Goal: Contribute content: Contribute content

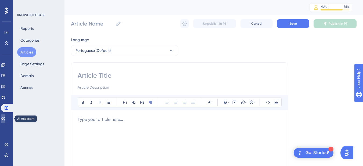
click at [5, 122] on link at bounding box center [3, 119] width 4 height 9
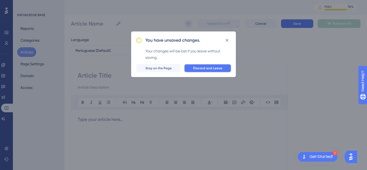
click at [217, 67] on span "Discard and Leave" at bounding box center [207, 68] width 29 height 4
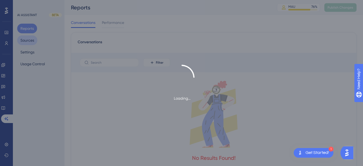
click at [26, 39] on button "Sources" at bounding box center [27, 41] width 20 height 10
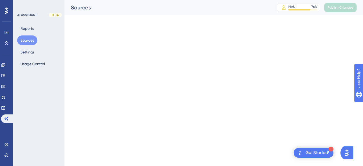
click at [35, 43] on button "Sources" at bounding box center [27, 41] width 20 height 10
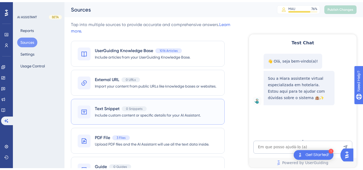
scroll to position [28, 0]
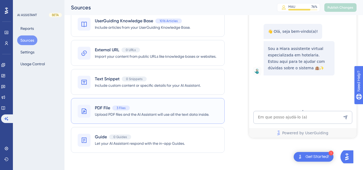
click at [130, 117] on span "Upload PDF files and the AI Assistant will use all the text data inside." at bounding box center [152, 114] width 114 height 6
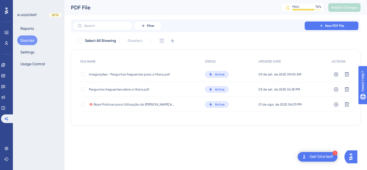
click at [130, 74] on span "Integrações - Perguntas freguentes para a Hiara.pdf" at bounding box center [132, 74] width 86 height 4
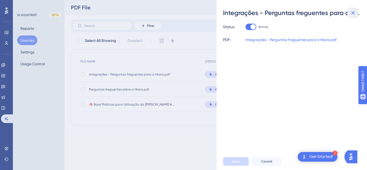
click at [353, 13] on icon at bounding box center [353, 12] width 3 height 3
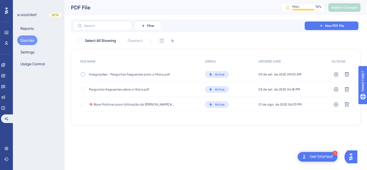
click at [82, 75] on div at bounding box center [83, 74] width 4 height 4
checkbox input "true"
click at [161, 41] on icon at bounding box center [162, 41] width 5 height 5
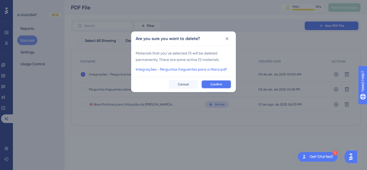
click at [228, 84] on button "Confirm" at bounding box center [217, 84] width 30 height 9
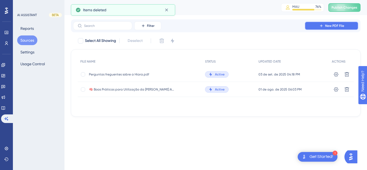
click at [327, 29] on button "New PDF File" at bounding box center [332, 26] width 54 height 9
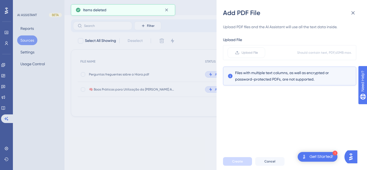
click at [244, 46] on div "Upload File Should contain text, PDF, 45 MB max." at bounding box center [289, 52] width 133 height 15
click at [241, 52] on label "Upload File" at bounding box center [247, 52] width 38 height 11
click at [258, 53] on input "Upload File" at bounding box center [258, 53] width 0 height 0
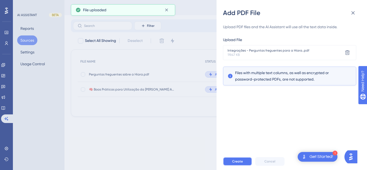
click at [234, 161] on span "Create" at bounding box center [237, 162] width 11 height 4
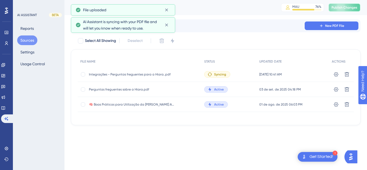
click at [346, 7] on span "Publish Changes" at bounding box center [345, 7] width 26 height 4
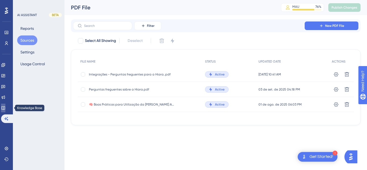
click at [5, 106] on link at bounding box center [3, 108] width 4 height 9
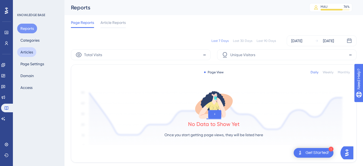
click at [29, 55] on button "Articles" at bounding box center [26, 52] width 19 height 10
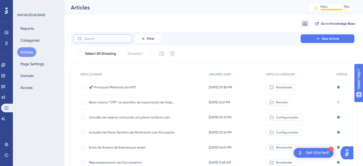
click at [97, 39] on input "text" at bounding box center [106, 39] width 44 height 4
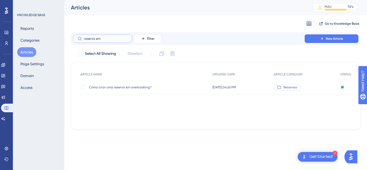
type input "reserva em g"
checkbox input "true"
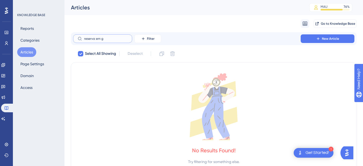
type input "reserva em"
checkbox input "false"
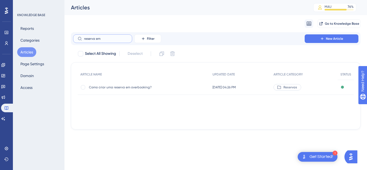
drag, startPoint x: 106, startPoint y: 40, endPoint x: 75, endPoint y: 36, distance: 31.1
click at [75, 36] on label "reserva em" at bounding box center [102, 38] width 59 height 9
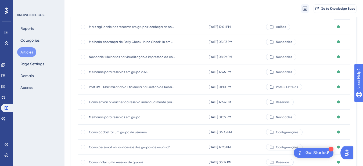
scroll to position [108, 0]
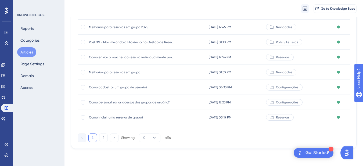
type input "grupo"
click at [108, 115] on span "Como incluir uma reserva de grupo?" at bounding box center [132, 117] width 86 height 4
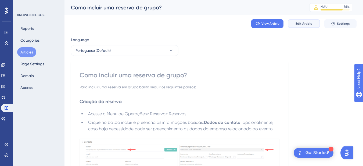
click at [300, 22] on span "Edit Article" at bounding box center [304, 24] width 17 height 4
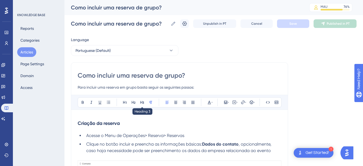
scroll to position [63, 0]
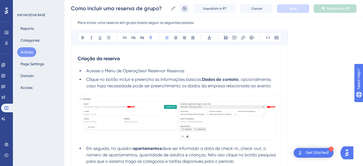
click at [187, 9] on icon at bounding box center [184, 8] width 5 height 5
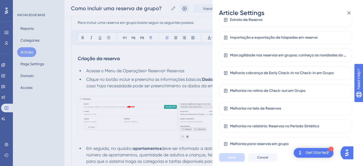
scroll to position [284, 0]
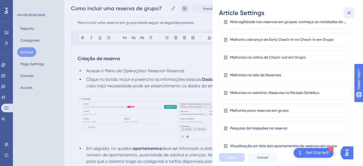
click at [352, 13] on icon at bounding box center [349, 13] width 6 height 6
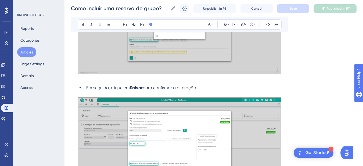
scroll to position [3562, 0]
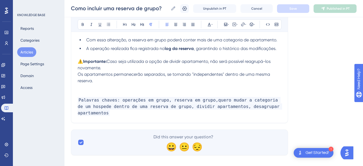
click at [281, 108] on p "Palavras chaves: operações em grupo, reserva em grupo,quero mudar a categoria d…" at bounding box center [180, 106] width 204 height 19
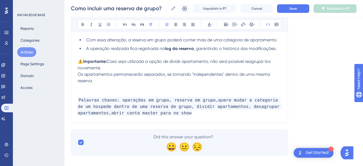
scroll to position [3248, 0]
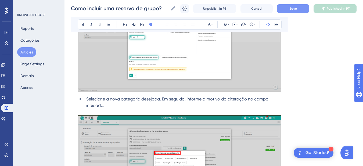
click at [292, 8] on button "Save" at bounding box center [293, 8] width 32 height 9
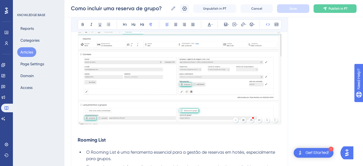
scroll to position [674, 0]
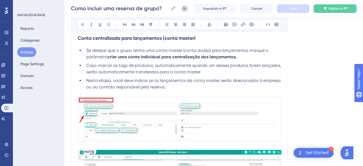
click at [243, 57] on li "Se desejar que o grupo tenha uma conta master (conta avulsa) para lançamentos m…" at bounding box center [182, 53] width 197 height 13
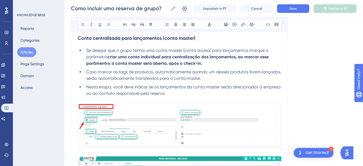
drag, startPoint x: 204, startPoint y: 63, endPoint x: 238, endPoint y: 59, distance: 34.1
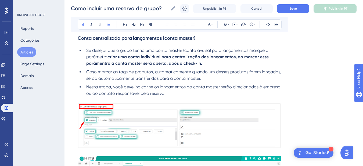
click at [238, 59] on li "Se desejar que o grupo tenha uma conta master (conta avulsa) para lançamentos m…" at bounding box center [182, 56] width 197 height 19
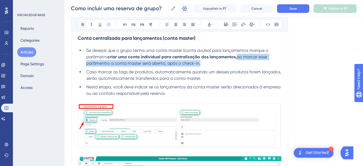
click at [82, 26] on icon at bounding box center [83, 24] width 2 height 3
click at [210, 63] on li "Se desejar que o grupo tenha uma conta master (conta avulsa) para lançamentos m…" at bounding box center [182, 56] width 197 height 19
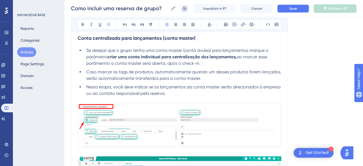
click at [295, 9] on span "Save" at bounding box center [294, 8] width 8 height 4
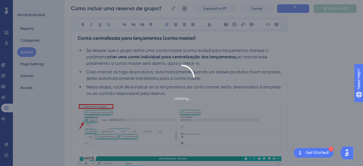
click at [327, 9] on div "Loading..." at bounding box center [181, 83] width 363 height 166
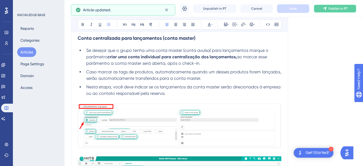
click at [336, 11] on button "Publish in PT" at bounding box center [335, 8] width 43 height 9
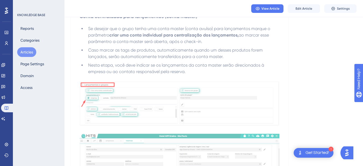
drag, startPoint x: 37, startPoint y: 7, endPoint x: 22, endPoint y: 54, distance: 48.8
click at [22, 54] on button "Articles" at bounding box center [26, 52] width 19 height 10
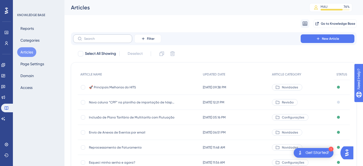
click at [99, 41] on label at bounding box center [102, 38] width 59 height 9
click at [99, 41] on input "text" at bounding box center [106, 39] width 44 height 4
paste input "Como emitir documento fiscal em conta aberta"
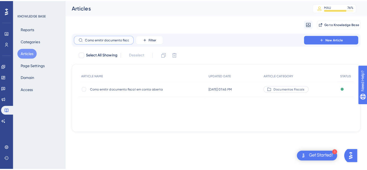
scroll to position [0, 27]
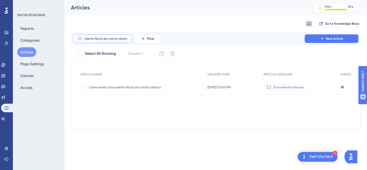
type input "Como emitir documento fiscal em conta aberta"
click at [109, 90] on div "Como emitir documento fiscal em conta aberta Como emitir documento fiscal em co…" at bounding box center [132, 87] width 86 height 15
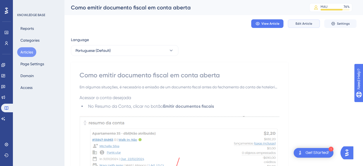
click at [303, 23] on span "Edit Article" at bounding box center [304, 24] width 17 height 4
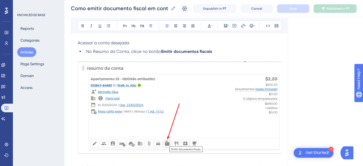
scroll to position [385, 0]
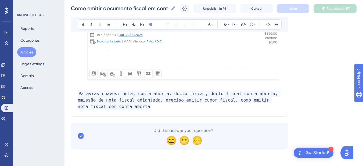
click at [125, 107] on p "Palavras chaves: nota, conta aberta, docto fiscal, docto fiscal conta aberta, e…" at bounding box center [180, 100] width 204 height 19
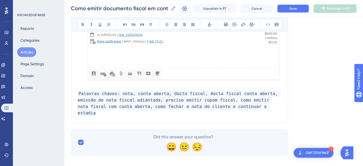
click at [293, 5] on button "Save" at bounding box center [293, 8] width 32 height 9
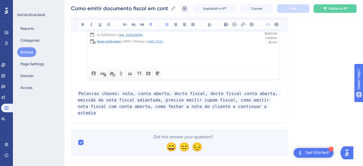
click at [257, 108] on p "Palavras chaves: nota, conta aberta, docto fiscal, docto fiscal conta aberta, e…" at bounding box center [180, 104] width 204 height 26
drag, startPoint x: 342, startPoint y: 10, endPoint x: 367, endPoint y: 10, distance: 25.0
click at [342, 10] on span "Publish in PT" at bounding box center [338, 8] width 19 height 4
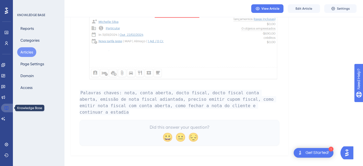
drag, startPoint x: 5, startPoint y: 108, endPoint x: 39, endPoint y: 50, distance: 67.7
click at [5, 108] on icon at bounding box center [6, 108] width 4 height 4
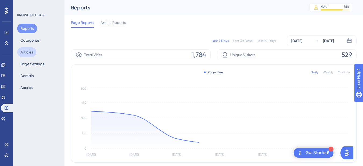
click at [27, 52] on button "Articles" at bounding box center [26, 52] width 19 height 10
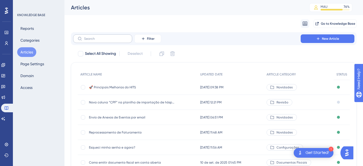
click at [100, 36] on label at bounding box center [102, 38] width 59 height 9
click at [100, 37] on input "text" at bounding box center [106, 39] width 44 height 4
paste input "Requerimentos"
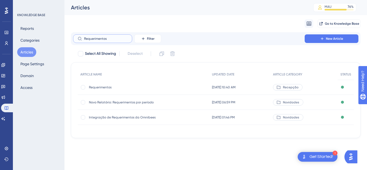
type input "Requerimentos"
click at [107, 87] on span "Requerimentos" at bounding box center [132, 87] width 86 height 4
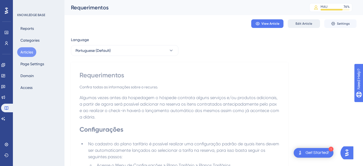
click at [305, 21] on button "Edit Article" at bounding box center [304, 23] width 32 height 9
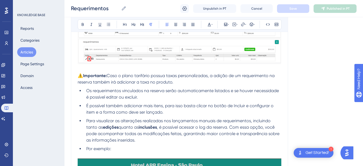
scroll to position [1023, 0]
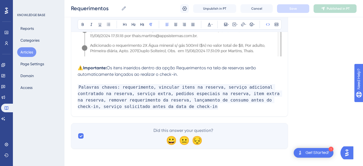
click at [202, 106] on p "Palavras chaves: requerimento, vincular itens na reserva, serviço adicional con…" at bounding box center [180, 97] width 204 height 26
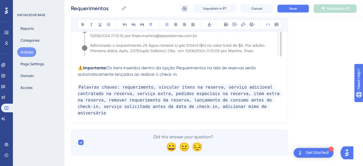
click at [292, 8] on span "Save" at bounding box center [294, 8] width 8 height 4
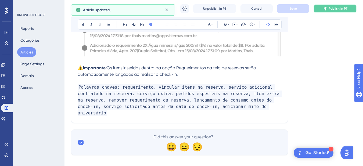
click at [327, 9] on icon at bounding box center [325, 8] width 4 height 4
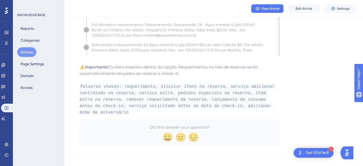
drag, startPoint x: 28, startPoint y: 52, endPoint x: 366, endPoint y: 51, distance: 337.6
click at [28, 52] on button "Articles" at bounding box center [26, 52] width 19 height 10
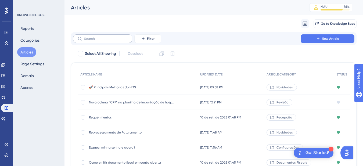
click at [98, 36] on label at bounding box center [102, 38] width 59 height 9
click at [98, 37] on input "text" at bounding box center [106, 39] width 44 height 4
paste input "Como incluir uma reserva confirmada?"
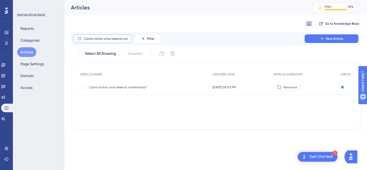
scroll to position [0, 13]
type input "Como incluir uma reserva confirmada?"
click at [122, 86] on span "Como incluir uma reserva confirmada?" at bounding box center [132, 87] width 86 height 4
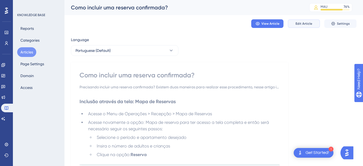
click at [298, 23] on span "Edit Article" at bounding box center [304, 24] width 17 height 4
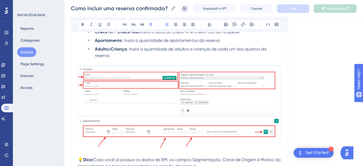
scroll to position [724, 0]
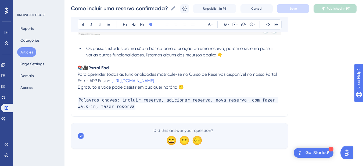
click at [141, 107] on p "Palavras chaves: incluir reserva, adicionar reserva, nova reserva, com fazer wa…" at bounding box center [180, 103] width 204 height 13
click at [121, 108] on p "Palavras chaves: incluir reserva, adicionar reserva, nova reserva, com fazer wa…" at bounding box center [180, 103] width 204 height 13
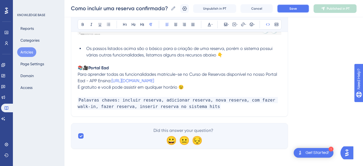
click at [296, 8] on span "Save" at bounding box center [294, 8] width 8 height 4
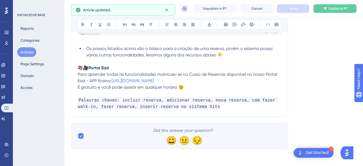
click at [201, 109] on p "Palavras chaves: incluir reserva, adicionar reserva, nova reserva, com fazer wa…" at bounding box center [180, 103] width 204 height 13
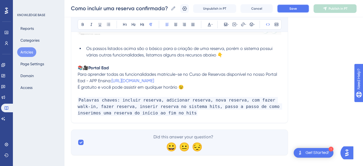
click at [293, 12] on button "Save" at bounding box center [293, 8] width 32 height 9
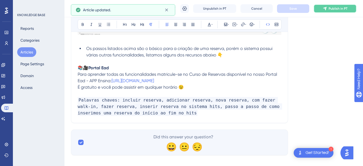
click at [334, 9] on span "Publish in PT" at bounding box center [338, 8] width 19 height 4
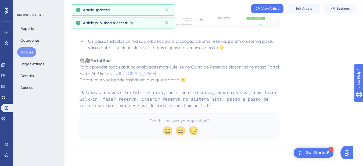
scroll to position [703, 0]
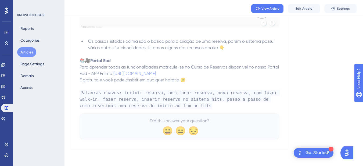
drag, startPoint x: 27, startPoint y: 52, endPoint x: 101, endPoint y: 28, distance: 77.5
click at [27, 52] on button "Articles" at bounding box center [26, 52] width 19 height 10
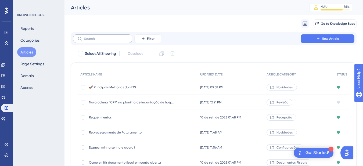
click at [93, 37] on label at bounding box center [102, 38] width 59 height 9
click at [93, 37] on input "text" at bounding box center [106, 39] width 44 height 4
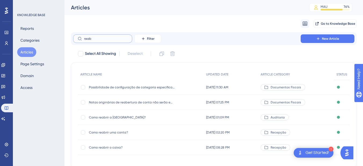
type input "reab"
click at [116, 135] on div "Como reabrir uma conta? Como reabrir uma conta?" at bounding box center [132, 132] width 86 height 15
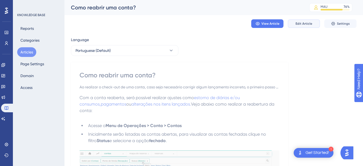
click at [300, 22] on span "Edit Article" at bounding box center [304, 24] width 17 height 4
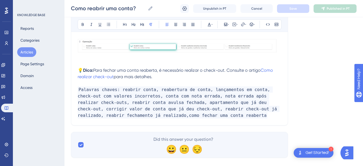
scroll to position [692, 0]
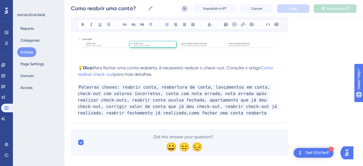
click at [170, 67] on p "💡 Dica: Para fechar uma conta reaberta, é necessário realizar o check-out. Cons…" at bounding box center [180, 71] width 204 height 13
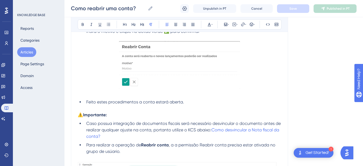
scroll to position [630, 0]
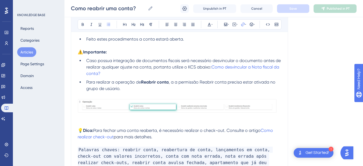
click at [118, 68] on li "Caso possua integração de documentos fiscais será necessário desvincular o docu…" at bounding box center [182, 67] width 197 height 19
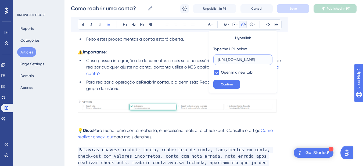
scroll to position [0, 0]
click at [130, 69] on li "Caso possua integração de documentos fiscais será necessário desvincular o docu…" at bounding box center [182, 67] width 197 height 19
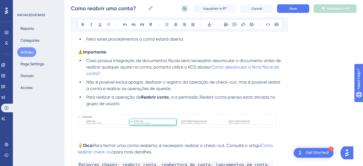
click at [126, 80] on span "Não é possível excluir,apagar, desfazer o registro da operação de check-out, ma…" at bounding box center [184, 86] width 196 height 12
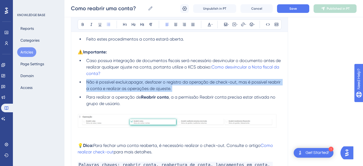
click at [126, 80] on span "Não é possível excluir,apagar, desfazer o registro da operação de check-out, ma…" at bounding box center [184, 86] width 196 height 12
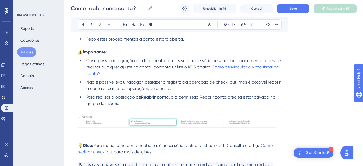
click at [113, 80] on span "Não é possível excluir,apagar, desfazer o registro da operação de check-out, ma…" at bounding box center [184, 86] width 196 height 12
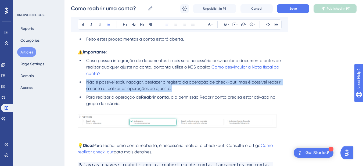
click at [113, 80] on span "Não é possível excluir,apagar, desfazer o registro da operação de check-out, ma…" at bounding box center [184, 86] width 196 height 12
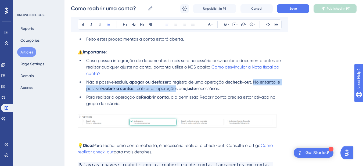
drag, startPoint x: 256, startPoint y: 76, endPoint x: 178, endPoint y: 80, distance: 78.2
click at [178, 80] on li "Não é possível excluir, apagar ou desfazer o registro de uma operação de check-…" at bounding box center [182, 85] width 197 height 13
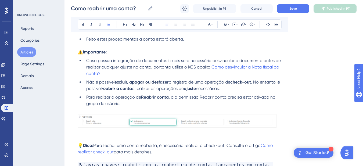
click at [238, 81] on li "Não é possível excluir, apagar ou desfazer o registro de uma operação de check-…" at bounding box center [182, 85] width 197 height 13
click at [296, 11] on button "Save" at bounding box center [293, 8] width 32 height 9
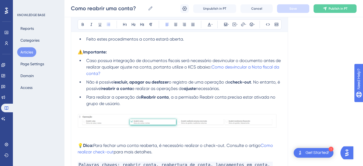
scroll to position [708, 0]
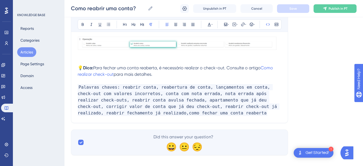
click at [185, 106] on p "Palavras chaves: reabrir conta, reabertura de conta, lançamentos em conta, chec…" at bounding box center [180, 100] width 204 height 32
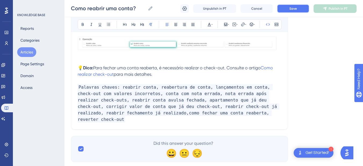
click at [293, 7] on span "Save" at bounding box center [294, 8] width 8 height 4
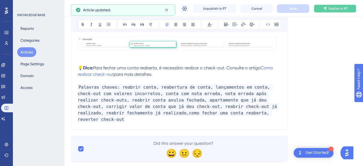
click at [332, 9] on span "Publish in PT" at bounding box center [338, 8] width 19 height 4
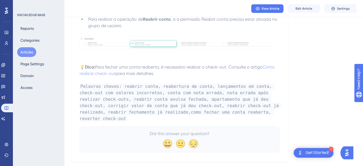
click at [27, 51] on button "Articles" at bounding box center [26, 52] width 19 height 10
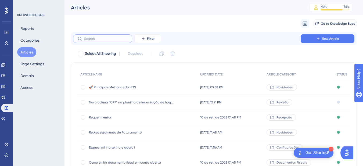
click at [94, 38] on input "text" at bounding box center [106, 39] width 44 height 4
paste input "Como alterar o hóspede da conta?"
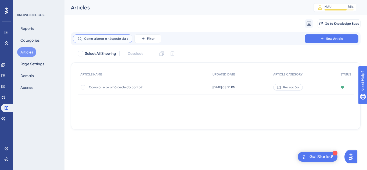
scroll to position [0, 9]
type input "Como alterar o hóspede da conta?"
click at [113, 84] on div "Como alterar o hóspede da conta? Como alterar o hóspede da conta?" at bounding box center [132, 87] width 86 height 15
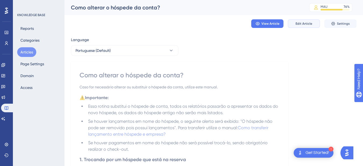
click at [295, 23] on button "Edit Article" at bounding box center [304, 23] width 32 height 9
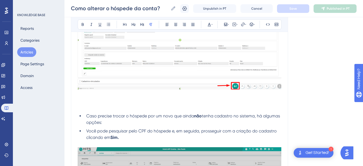
scroll to position [1814, 0]
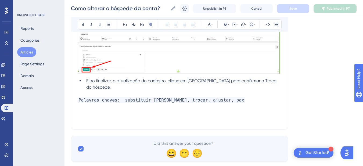
click at [230, 97] on p "Palavras chaves: substituir [PERSON_NAME], trocar, ajustar, pax" at bounding box center [180, 100] width 204 height 6
click at [226, 97] on p "Palavras chaves: substituir [PERSON_NAME], trocar, ajustar, pax" at bounding box center [180, 100] width 204 height 6
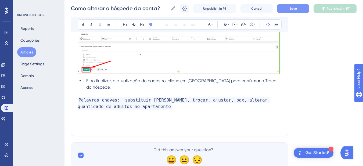
click at [294, 9] on span "Save" at bounding box center [294, 8] width 8 height 4
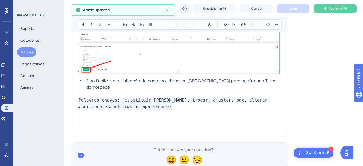
click at [188, 9] on icon at bounding box center [184, 8] width 5 height 5
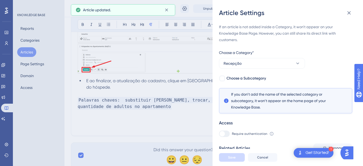
scroll to position [107, 0]
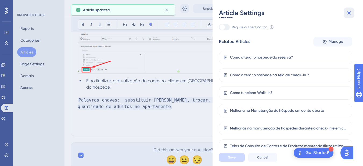
click at [348, 14] on icon at bounding box center [349, 13] width 6 height 6
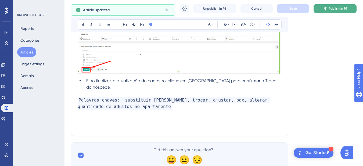
click at [335, 9] on span "Publish in PT" at bounding box center [338, 8] width 19 height 4
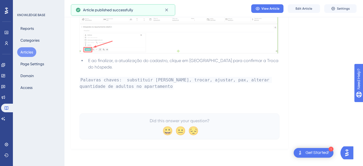
scroll to position [1779, 0]
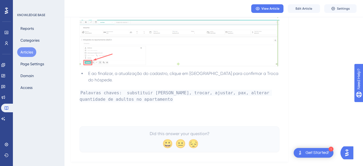
click at [30, 52] on button "Articles" at bounding box center [26, 52] width 19 height 10
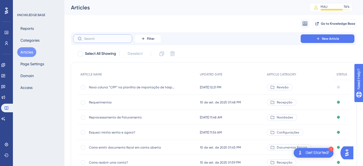
click at [99, 38] on input "text" at bounding box center [106, 39] width 44 height 4
paste input "Como alterar o valor da diária de uma conta?"
type input "Como alterar o valor da diária de uma conta?"
checkbox input "true"
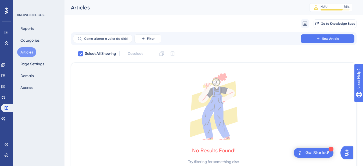
drag, startPoint x: 88, startPoint y: 41, endPoint x: 71, endPoint y: 39, distance: 17.0
click at [71, 39] on div "Performance Users Engagement Widgets Feedback Product Updates Knowledge Base AI…" at bounding box center [214, 90] width 299 height 181
click at [104, 41] on label "Como alterar o valor da diária de uma conta?" at bounding box center [102, 38] width 59 height 9
click at [104, 41] on input "Como alterar o valor da diária de uma conta?" at bounding box center [106, 39] width 44 height 4
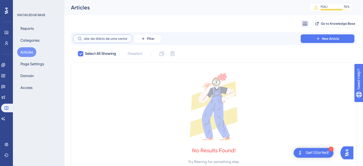
click at [91, 39] on input "Como alterar o valor da diária de uma conta?" at bounding box center [106, 39] width 44 height 4
drag, startPoint x: 91, startPoint y: 39, endPoint x: 80, endPoint y: 37, distance: 11.1
click at [80, 37] on label "Como alterar o valor da diária de uma conta?" at bounding box center [102, 38] width 59 height 9
click at [84, 37] on input "Como alterar o valor da diária de uma conta?" at bounding box center [106, 39] width 44 height 4
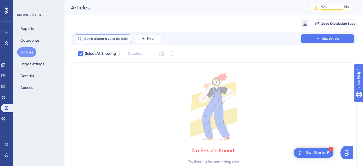
click at [90, 38] on input "Como alterar o valor da diária de uma conta?" at bounding box center [106, 39] width 44 height 4
drag, startPoint x: 94, startPoint y: 39, endPoint x: 81, endPoint y: 37, distance: 13.4
click at [81, 37] on label "Como alterar o valor da diária de uma conta?" at bounding box center [102, 38] width 59 height 9
type input "alterar o valor da diária de uma conta?"
checkbox input "false"
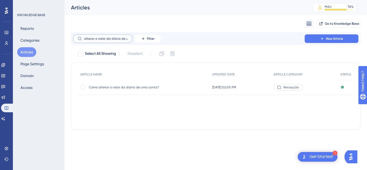
type input "alterar o valor da diária de uma conta?"
click at [114, 94] on div "Como alterar o valor da diária de uma conta? Como alterar o valor da diária de …" at bounding box center [132, 87] width 86 height 15
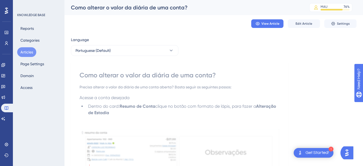
click at [306, 19] on div "View Article Edit Article Settings" at bounding box center [214, 23] width 286 height 17
click at [303, 22] on span "Edit Article" at bounding box center [304, 24] width 17 height 4
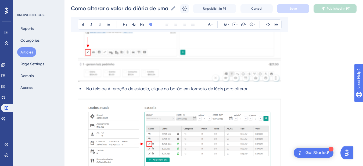
scroll to position [484, 0]
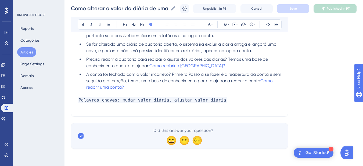
click at [221, 104] on p at bounding box center [180, 107] width 204 height 6
click at [233, 101] on p "Palavras chaves: mudar valor diária, ajustar valor diária" at bounding box center [180, 100] width 204 height 6
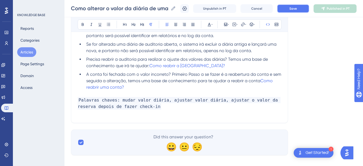
click at [297, 7] on span "Save" at bounding box center [294, 8] width 8 height 4
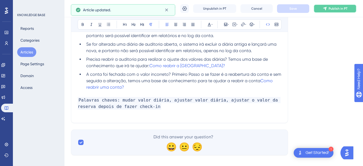
click at [338, 8] on span "Publish in PT" at bounding box center [338, 8] width 19 height 4
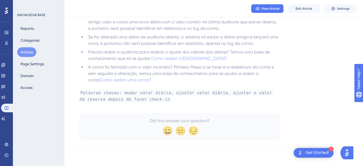
click at [30, 50] on button "Articles" at bounding box center [26, 52] width 19 height 10
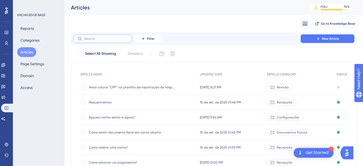
click at [90, 37] on input "text" at bounding box center [106, 39] width 44 height 4
paste input "Como creditar / vincular pagamento na reserva?"
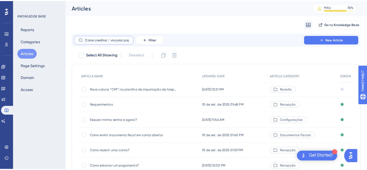
scroll to position [0, 29]
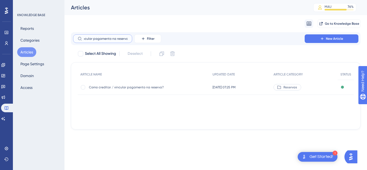
type input "Como creditar / vincular pagamento na reserva?"
click at [119, 86] on span "Como creditar / vincular pagamento na reserva?" at bounding box center [132, 87] width 86 height 4
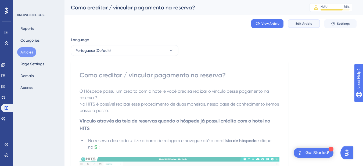
click at [302, 21] on button "Edit Article" at bounding box center [304, 23] width 32 height 9
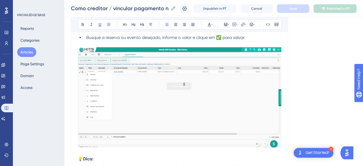
scroll to position [601, 0]
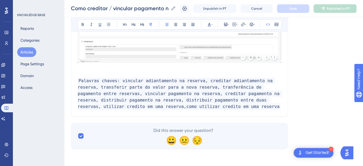
click at [205, 106] on p "Palavras chaves: vincular adiantamento na reserva, creditar adiantamento na res…" at bounding box center [180, 94] width 204 height 32
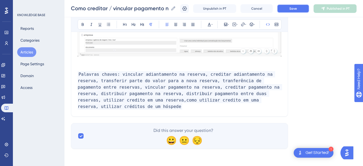
click at [294, 12] on button "Save" at bounding box center [293, 8] width 32 height 9
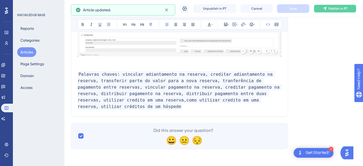
click at [334, 9] on span "Publish in PT" at bounding box center [338, 8] width 19 height 4
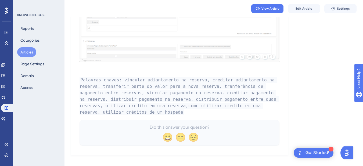
click at [31, 52] on button "Articles" at bounding box center [26, 52] width 19 height 10
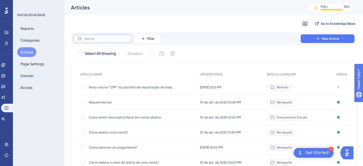
click at [116, 38] on input "text" at bounding box center [106, 39] width 44 height 4
paste input "Relatório: Resumo de [PERSON_NAME]"
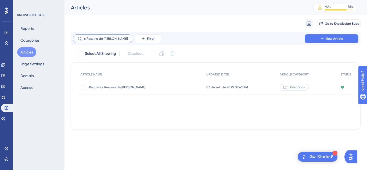
type input "Relatório: Resumo de [PERSON_NAME]"
click at [119, 90] on div "Relatório: Resumo de Contas Fechadas Relatório: Resumo de Contas Fechadas" at bounding box center [132, 87] width 86 height 15
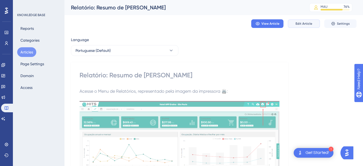
click at [303, 25] on span "Edit Article" at bounding box center [304, 24] width 17 height 4
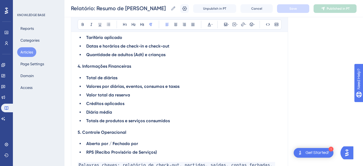
scroll to position [1210, 0]
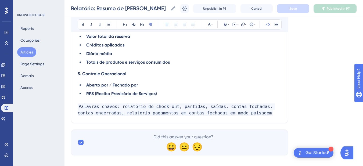
click at [249, 107] on p "Palavras chaves: relatório de check-out, partidas, saídas, contas fechadas, con…" at bounding box center [180, 110] width 204 height 13
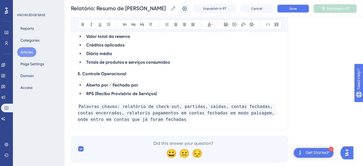
click at [293, 8] on button "Save" at bounding box center [293, 8] width 32 height 9
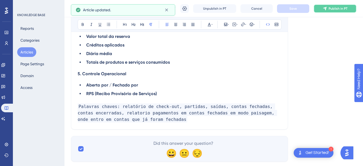
click at [334, 8] on span "Publish in PT" at bounding box center [338, 8] width 19 height 4
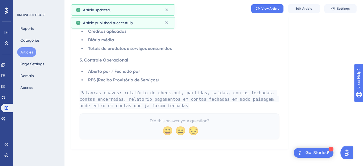
scroll to position [1177, 0]
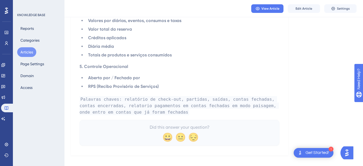
click at [25, 52] on button "Articles" at bounding box center [26, 52] width 19 height 10
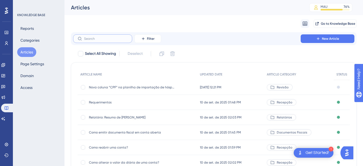
click at [96, 40] on input "text" at bounding box center [106, 39] width 44 height 4
paste input "Dashboard"
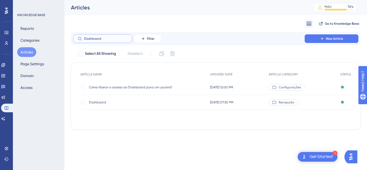
type input "Dashboard"
click at [109, 103] on span "Dashboard" at bounding box center [132, 102] width 86 height 4
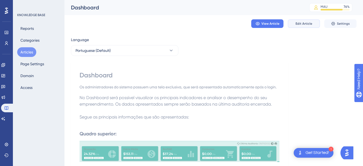
click at [299, 22] on span "Edit Article" at bounding box center [304, 24] width 17 height 4
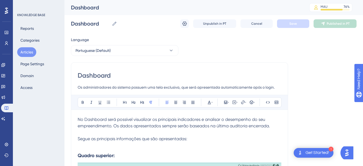
scroll to position [217, 0]
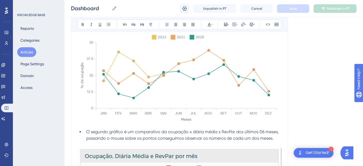
click at [183, 6] on icon at bounding box center [184, 8] width 5 height 5
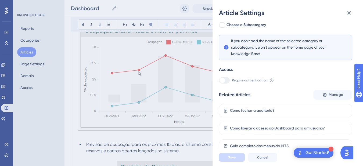
scroll to position [468, 0]
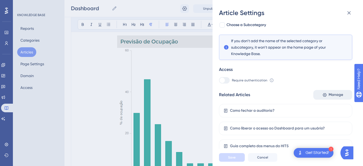
click at [337, 96] on span "Manage" at bounding box center [336, 95] width 15 height 6
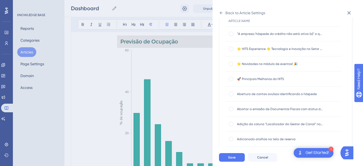
scroll to position [0, 0]
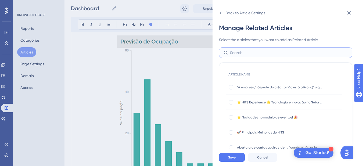
click at [241, 54] on input "text" at bounding box center [289, 53] width 118 height 6
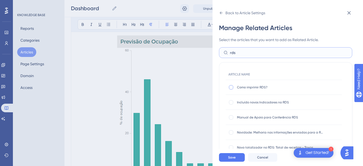
type input "rds"
click at [232, 89] on div at bounding box center [231, 87] width 4 height 4
checkbox input "true"
click at [233, 119] on div at bounding box center [231, 117] width 4 height 4
checkbox input "true"
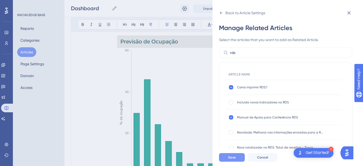
click at [234, 160] on span "Save" at bounding box center [232, 157] width 8 height 4
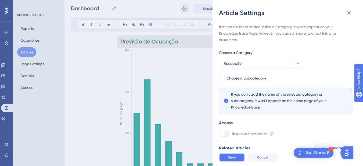
click at [234, 160] on span "Save" at bounding box center [232, 157] width 8 height 4
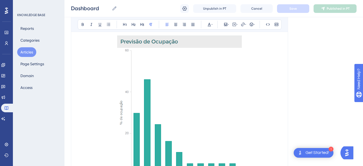
scroll to position [815, 0]
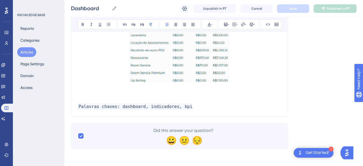
click at [192, 108] on p "Palavras chaves: dashboard, indicadores, kpi" at bounding box center [180, 107] width 204 height 6
click at [94, 91] on p at bounding box center [180, 94] width 204 height 6
drag, startPoint x: 105, startPoint y: 93, endPoint x: 58, endPoint y: 87, distance: 47.5
click at [83, 24] on icon at bounding box center [83, 24] width 4 height 4
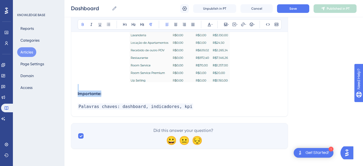
click at [84, 93] on strong "Importante:" at bounding box center [90, 93] width 24 height 5
click at [78, 94] on strong "Importante:" at bounding box center [90, 93] width 24 height 5
click at [252, 26] on icon at bounding box center [252, 24] width 4 height 4
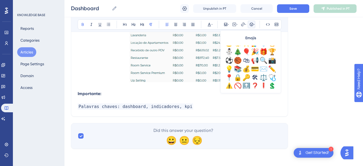
scroll to position [165, 0]
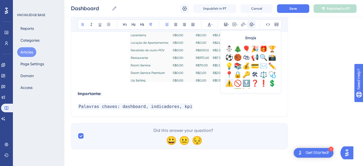
click at [230, 82] on div "⚠️" at bounding box center [229, 83] width 9 height 9
click at [138, 93] on p "⚠️ Importante:" at bounding box center [180, 94] width 204 height 6
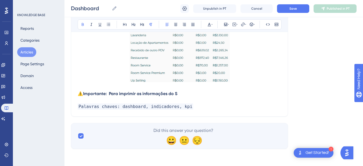
click at [178, 91] on p "⚠️ Importante: Para imprimir as informações do S" at bounding box center [180, 94] width 204 height 6
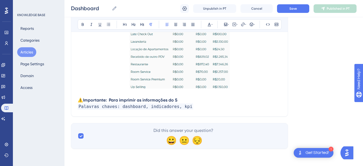
scroll to position [808, 0]
drag, startPoint x: 116, startPoint y: 101, endPoint x: 110, endPoint y: 101, distance: 6.5
click at [110, 101] on strong "Importante: Para imprimir as informações do Dashboards, util" at bounding box center [145, 100] width 125 height 5
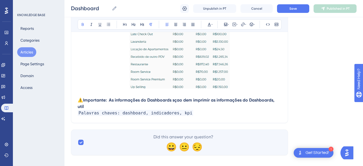
scroll to position [815, 0]
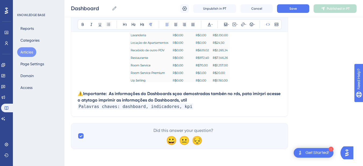
click at [195, 104] on p "Palavras chaves: dashboard, indicadores, kpi" at bounding box center [180, 107] width 204 height 6
click at [197, 100] on p "⚠️ Importante: As informações do Dashboards sçao demostradas tambén no rds, pat…" at bounding box center [180, 97] width 204 height 13
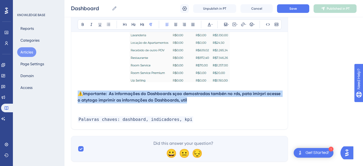
drag, startPoint x: 112, startPoint y: 97, endPoint x: 70, endPoint y: 93, distance: 42.4
copy p "⚠️ Importante: As informações do Dashboards sçao demostradas tambén no rds, pat…"
click at [122, 100] on strong "Importante: As informações do Dashboards sçao demostradas tambén no rds, pata i…" at bounding box center [180, 97] width 204 height 12
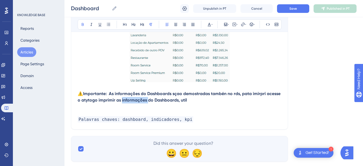
click at [122, 100] on strong "Importante: As informações do Dashboards sçao demostradas tambén no rds, pata i…" at bounding box center [180, 97] width 204 height 12
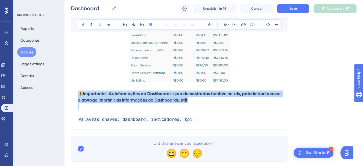
click at [122, 100] on strong "Importante: As informações do Dashboards sçao demostradas tambén no rds, pata i…" at bounding box center [180, 97] width 204 height 12
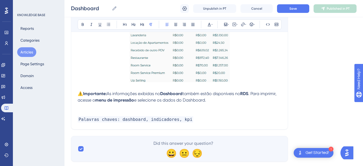
click at [110, 111] on p at bounding box center [180, 113] width 204 height 6
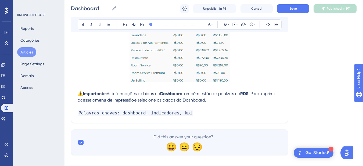
drag, startPoint x: 113, startPoint y: 100, endPoint x: 234, endPoint y: 99, distance: 121.1
click at [234, 99] on p "⚠️ Importante: As informações exibidas no Dashboard também estão disponíveis no…" at bounding box center [180, 97] width 204 height 13
drag, startPoint x: 175, startPoint y: 101, endPoint x: 133, endPoint y: 102, distance: 41.7
click at [133, 102] on p "⚠️ Importante: As informações exibidas no Dashboard também estão disponíveis no…" at bounding box center [180, 97] width 204 height 13
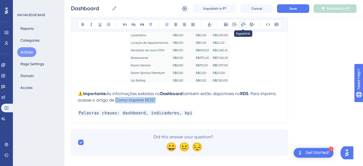
click at [243, 24] on icon at bounding box center [243, 24] width 4 height 4
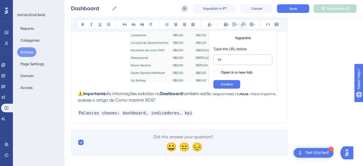
type input "h"
type input "[URL][DOMAIN_NAME]"
click at [227, 73] on span "Open in a new tab" at bounding box center [237, 72] width 32 height 6
checkbox input "true"
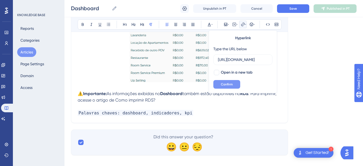
scroll to position [0, 0]
click at [224, 85] on span "Confirm" at bounding box center [227, 84] width 12 height 4
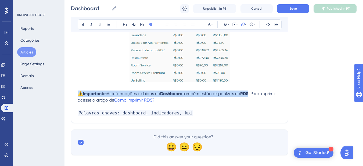
click at [203, 103] on p "⚠️ Importante: As informações exibidas no Dashboard também estão disponíveis no…" at bounding box center [180, 97] width 204 height 13
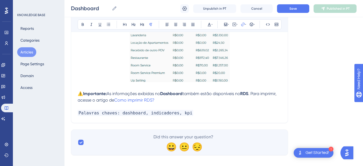
click at [214, 100] on p "⚠️ Importante: As informações exibidas no Dashboard também estão disponíveis no…" at bounding box center [180, 97] width 204 height 13
click at [293, 6] on span "Save" at bounding box center [294, 8] width 8 height 4
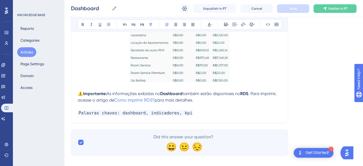
click at [188, 113] on p "Palavras chaves: dashboard, indicadores, kpi" at bounding box center [180, 113] width 204 height 6
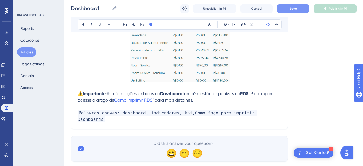
click at [244, 113] on span "Palavras chaves: dashboard, indicadores, kpi,Como faço para imprimir Dashboards" at bounding box center [168, 116] width 180 height 13
click at [186, 114] on span "Palavras chaves: dashboard, indicadores, kpi,Como faço para imprimir dashboards" at bounding box center [168, 116] width 180 height 13
click at [296, 2] on div "Dashboard Dashboard Unpublish in PT Cancel Save Publish in PT" at bounding box center [214, 8] width 299 height 17
click at [289, 12] on button "Save" at bounding box center [293, 8] width 32 height 9
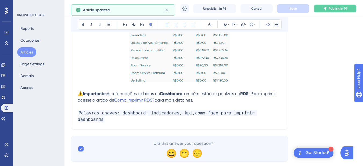
click at [320, 11] on button "Publish in PT" at bounding box center [335, 8] width 43 height 9
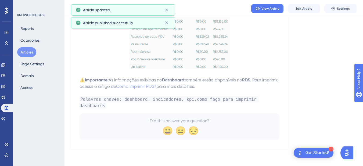
scroll to position [803, 0]
